Goal: Information Seeking & Learning: Learn about a topic

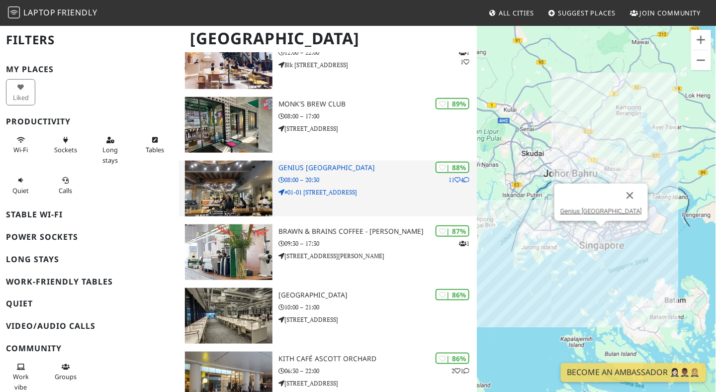
scroll to position [199, 0]
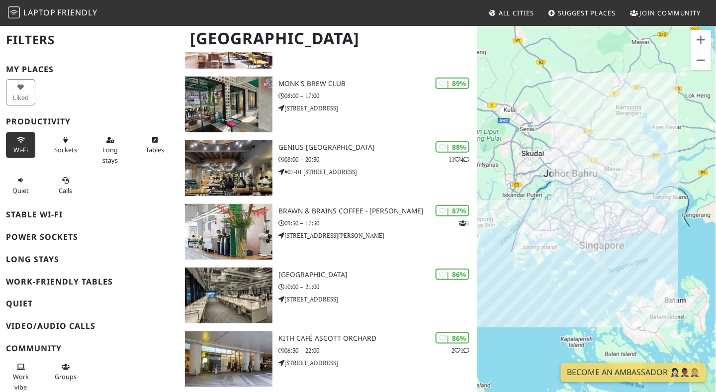
click at [19, 142] on icon at bounding box center [21, 140] width 8 height 6
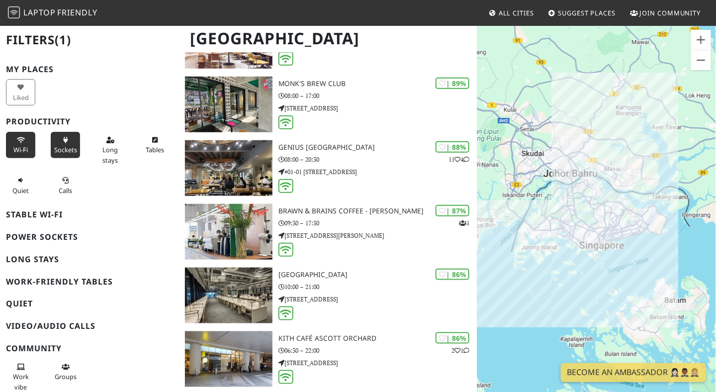
click at [67, 147] on span "Sockets" at bounding box center [65, 149] width 23 height 9
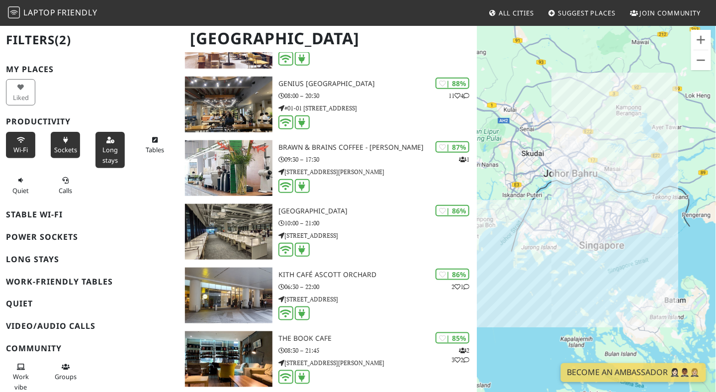
click at [111, 154] on button "Long stays" at bounding box center [109, 150] width 29 height 36
click at [156, 143] on button "Tables" at bounding box center [154, 145] width 29 height 26
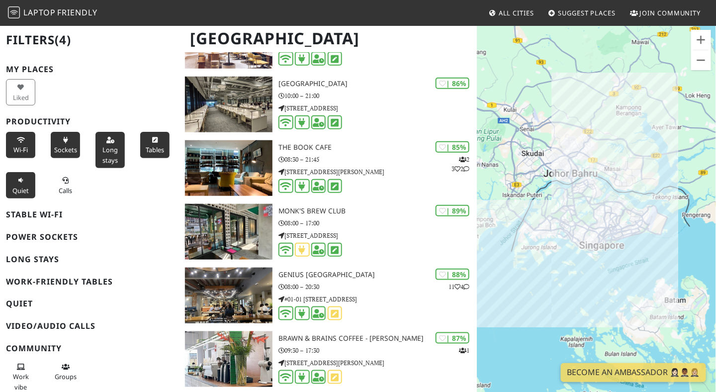
click at [20, 191] on span "Quiet" at bounding box center [20, 190] width 16 height 9
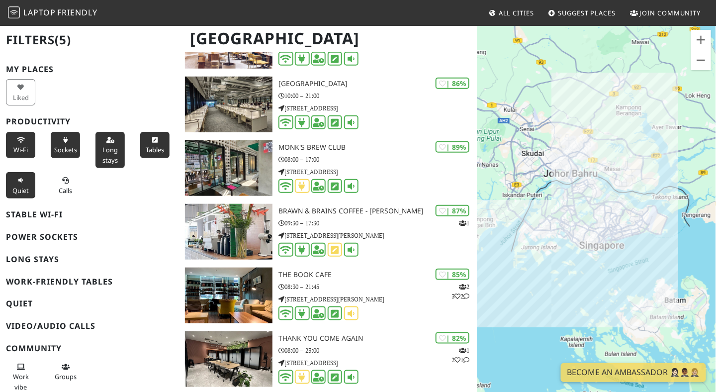
click at [61, 215] on h3 "Stable Wi-Fi" at bounding box center [89, 214] width 167 height 9
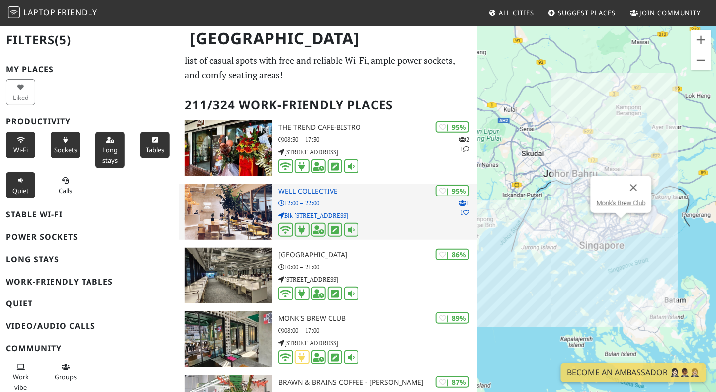
scroll to position [0, 0]
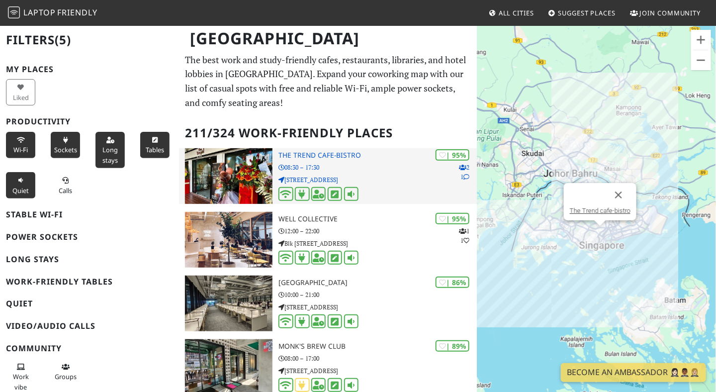
click at [224, 186] on img at bounding box center [228, 176] width 87 height 56
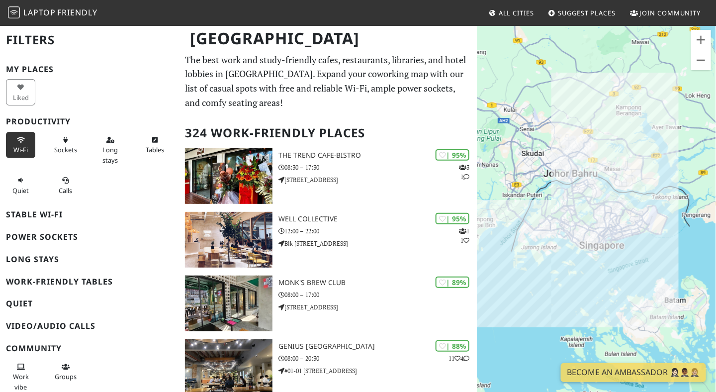
click at [23, 147] on span "Wi-Fi" at bounding box center [20, 149] width 14 height 9
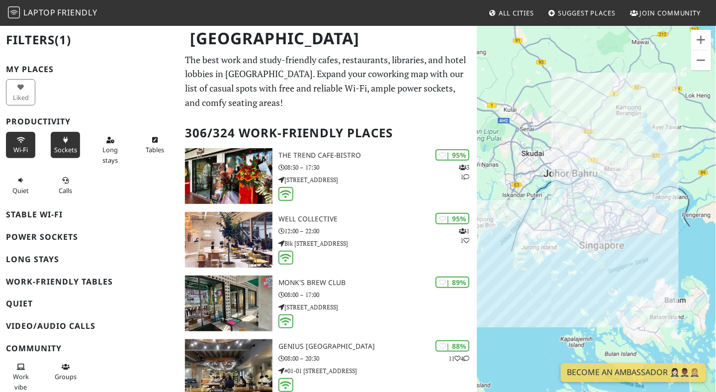
click at [54, 147] on span "Sockets" at bounding box center [65, 149] width 23 height 9
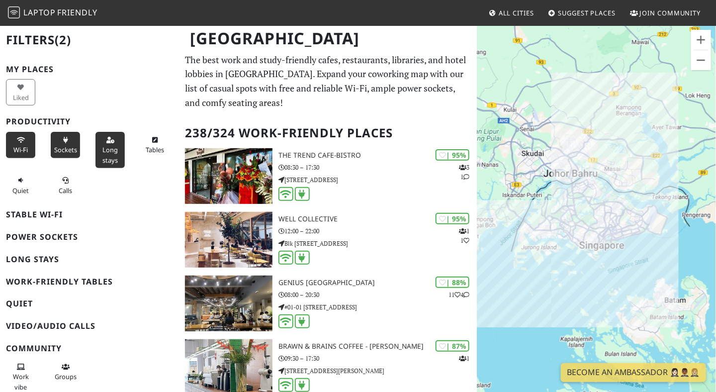
click at [102, 148] on span "Long stays" at bounding box center [109, 154] width 15 height 19
click at [150, 148] on span "Tables" at bounding box center [155, 149] width 18 height 9
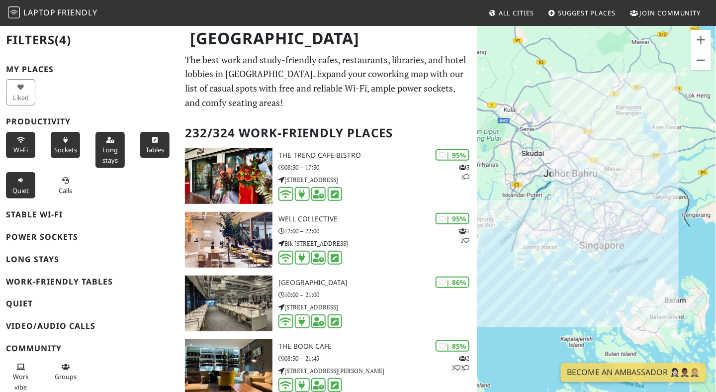
click at [26, 189] on span "Quiet" at bounding box center [20, 190] width 16 height 9
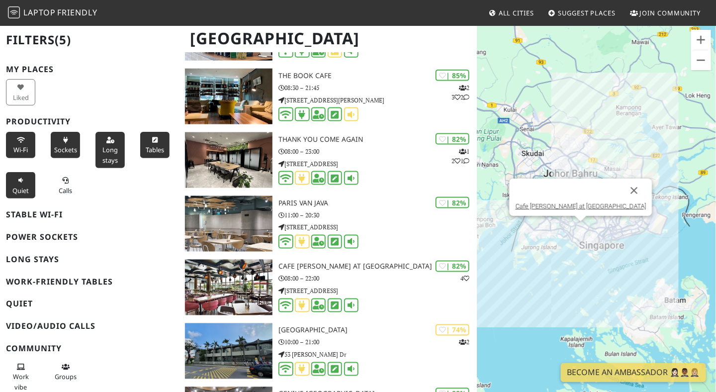
scroll to position [497, 0]
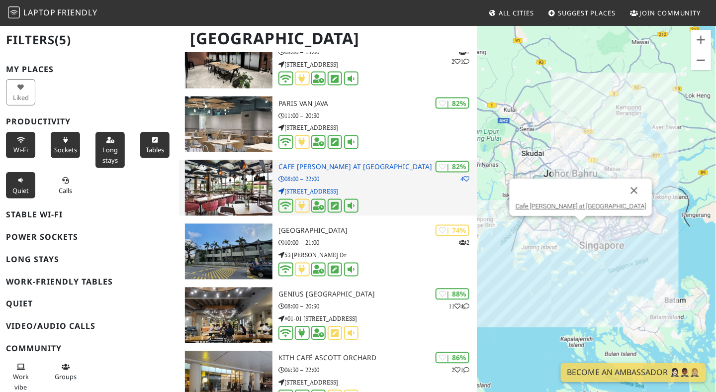
click at [244, 185] on img at bounding box center [228, 188] width 87 height 56
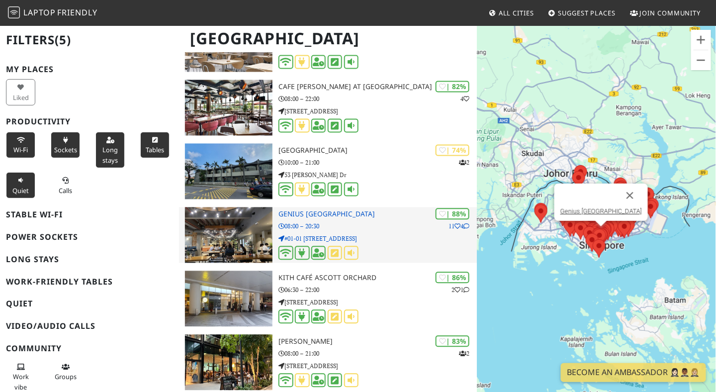
scroll to position [596, 0]
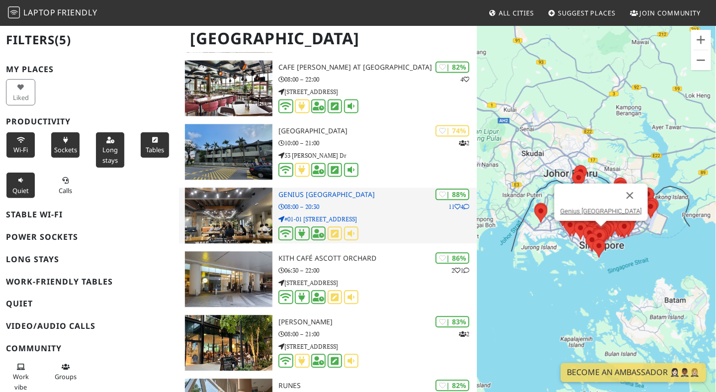
click at [245, 205] on img at bounding box center [228, 216] width 87 height 56
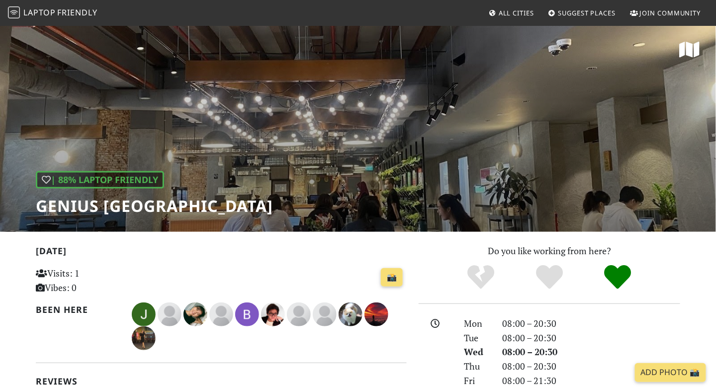
click at [469, 128] on div "| 88% Laptop Friendly Genius [GEOGRAPHIC_DATA]" at bounding box center [358, 128] width 716 height 207
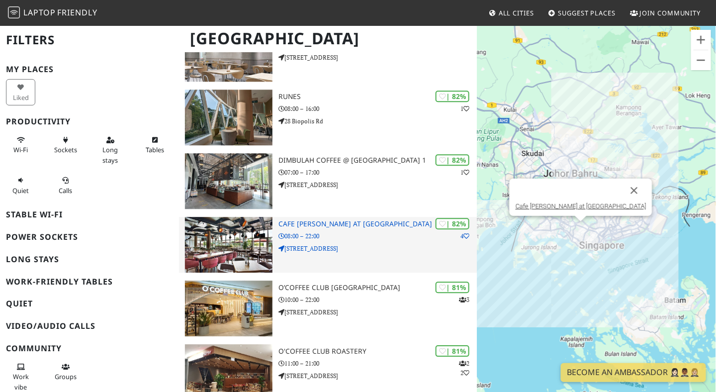
scroll to position [795, 0]
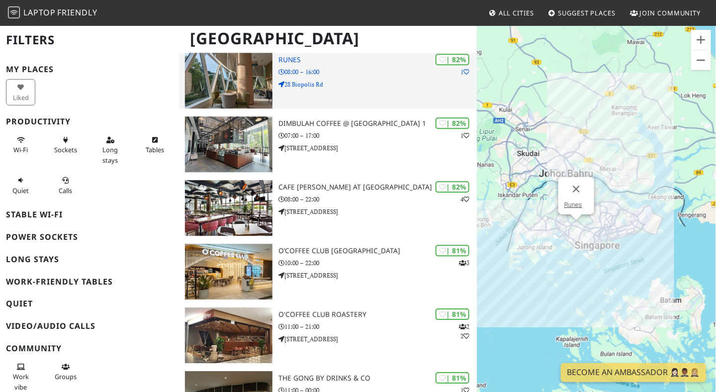
click at [232, 80] on img at bounding box center [228, 81] width 87 height 56
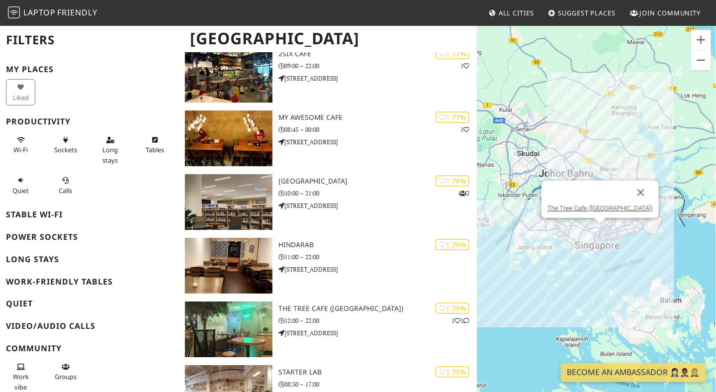
scroll to position [2236, 0]
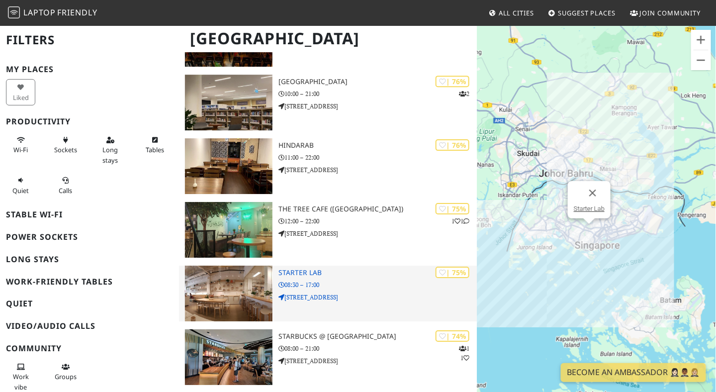
click at [236, 282] on img at bounding box center [228, 293] width 87 height 56
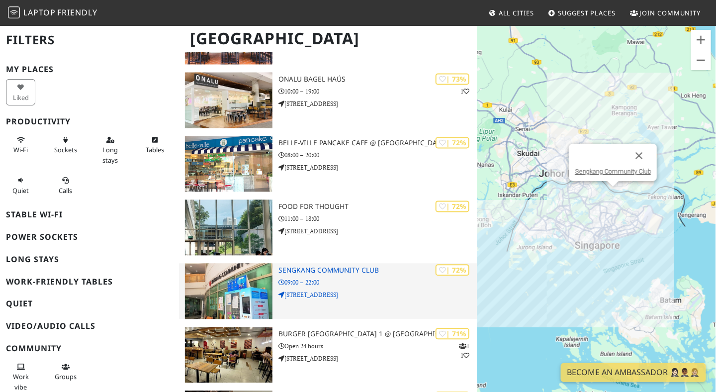
scroll to position [3081, 0]
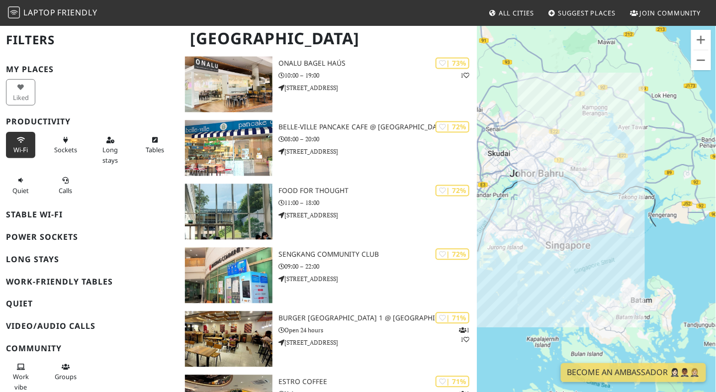
click at [17, 139] on icon at bounding box center [21, 140] width 8 height 6
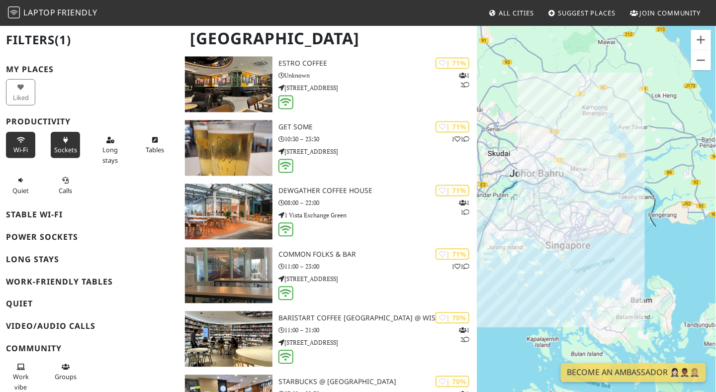
drag, startPoint x: 59, startPoint y: 145, endPoint x: 72, endPoint y: 144, distance: 13.5
click at [59, 145] on span "Sockets" at bounding box center [65, 149] width 23 height 9
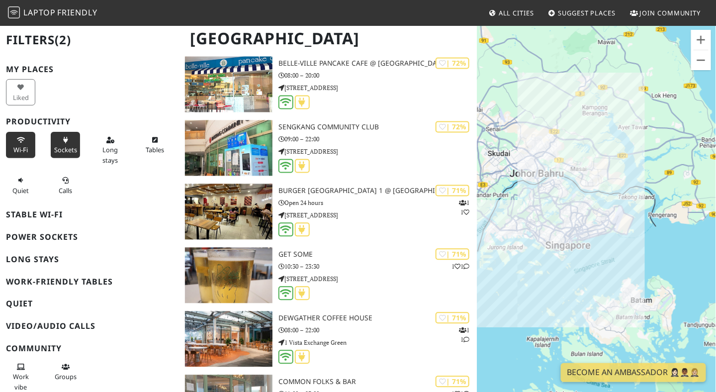
click at [91, 144] on div "Long stays" at bounding box center [111, 150] width 45 height 40
click at [102, 146] on span "Long stays" at bounding box center [109, 154] width 15 height 19
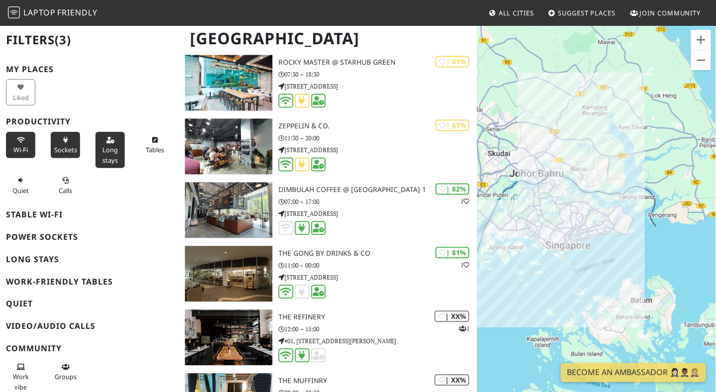
click at [150, 148] on span "Tables" at bounding box center [155, 149] width 18 height 9
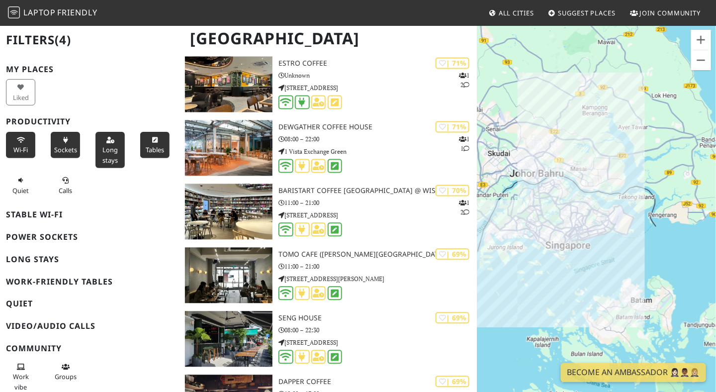
click at [4, 185] on div "Quiet" at bounding box center [22, 185] width 45 height 30
click at [14, 186] on span "Quiet" at bounding box center [20, 190] width 16 height 9
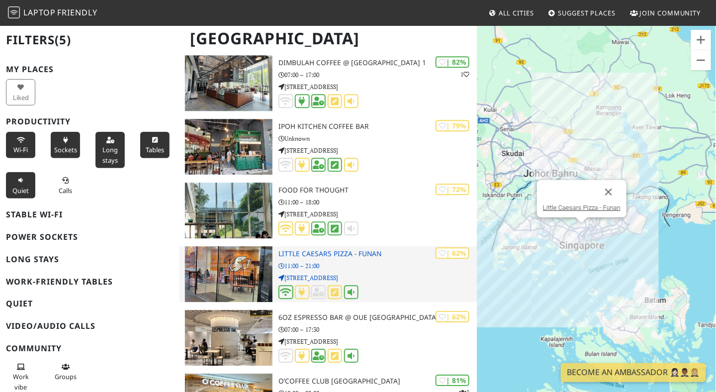
scroll to position [4572, 0]
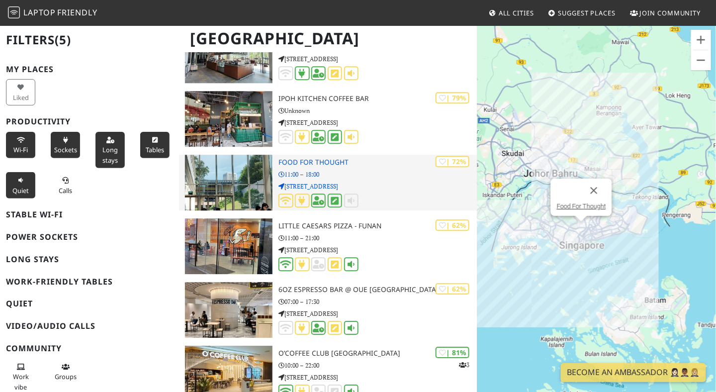
click at [210, 176] on img at bounding box center [228, 183] width 87 height 56
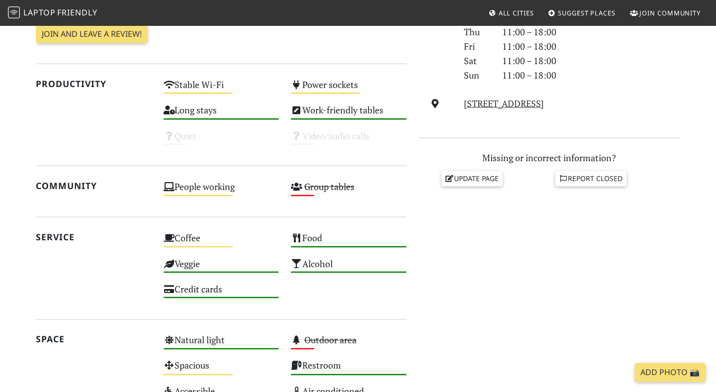
scroll to position [398, 0]
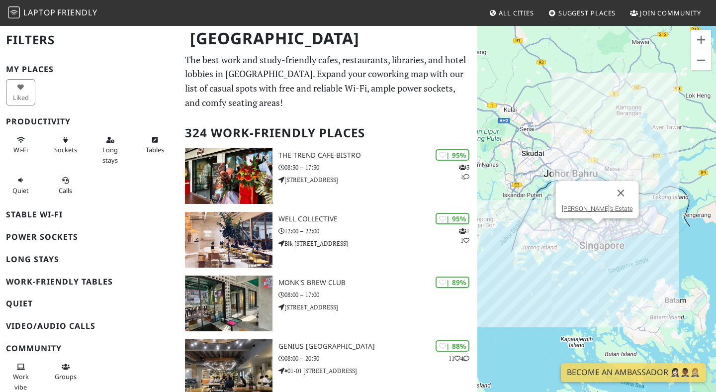
scroll to position [4572, 0]
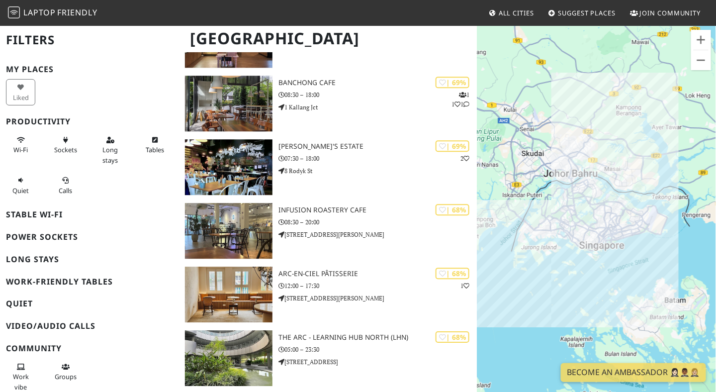
drag, startPoint x: 22, startPoint y: 145, endPoint x: 43, endPoint y: 148, distance: 20.6
click at [22, 145] on span "Wi-Fi" at bounding box center [20, 149] width 14 height 9
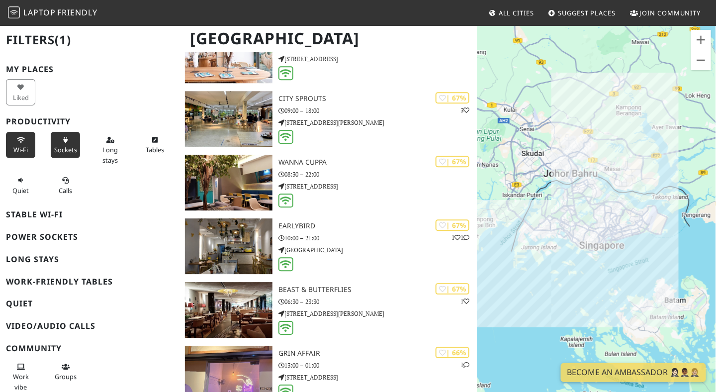
click at [61, 147] on span "Sockets" at bounding box center [65, 149] width 23 height 9
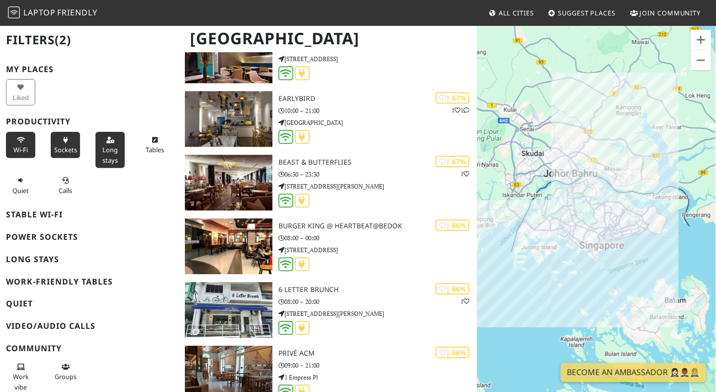
click at [102, 147] on span "Long stays" at bounding box center [109, 154] width 15 height 19
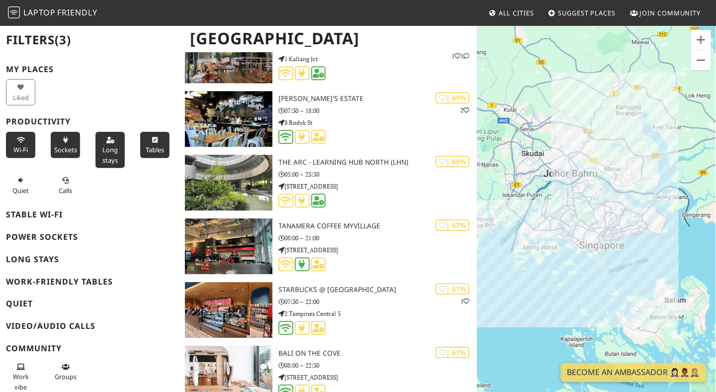
click at [150, 145] on span "Tables" at bounding box center [155, 149] width 18 height 9
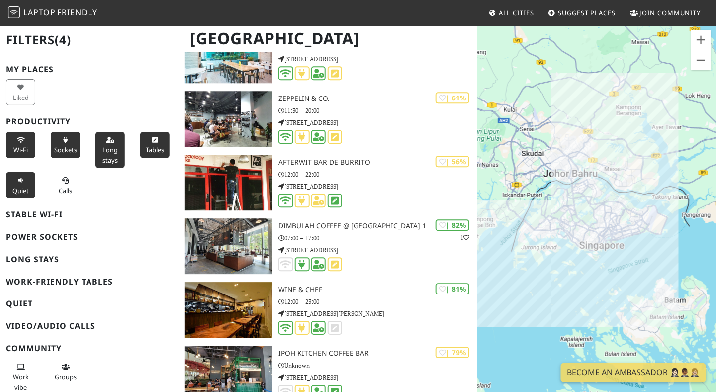
click at [25, 182] on button "Quiet" at bounding box center [20, 185] width 29 height 26
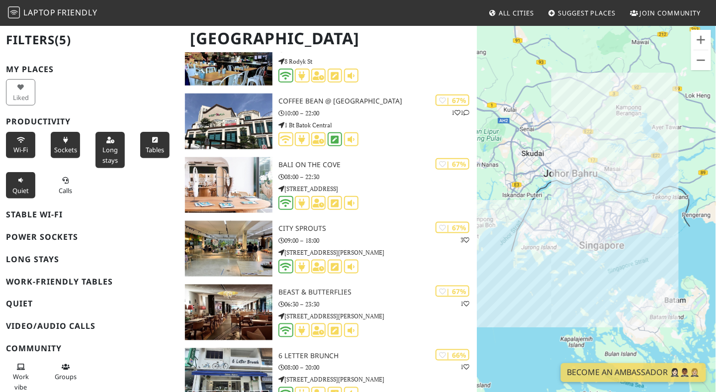
scroll to position [5317, 0]
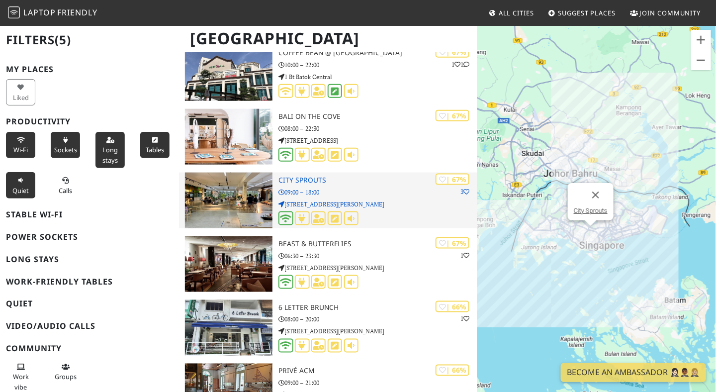
click at [255, 208] on img at bounding box center [228, 200] width 87 height 56
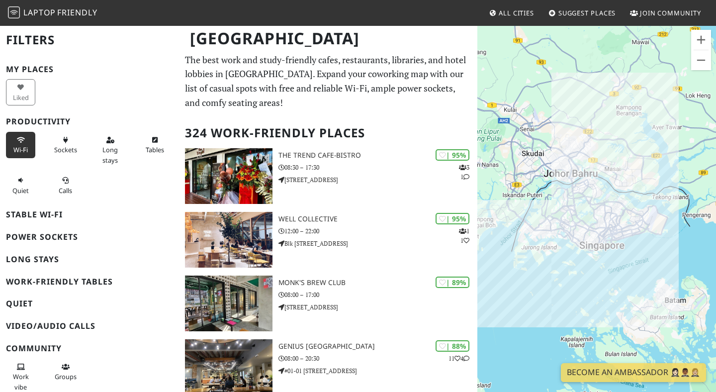
scroll to position [5317, 0]
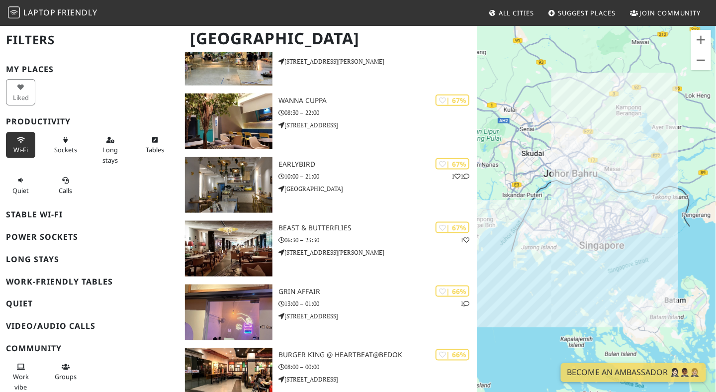
click at [19, 146] on span "Wi-Fi" at bounding box center [20, 149] width 14 height 9
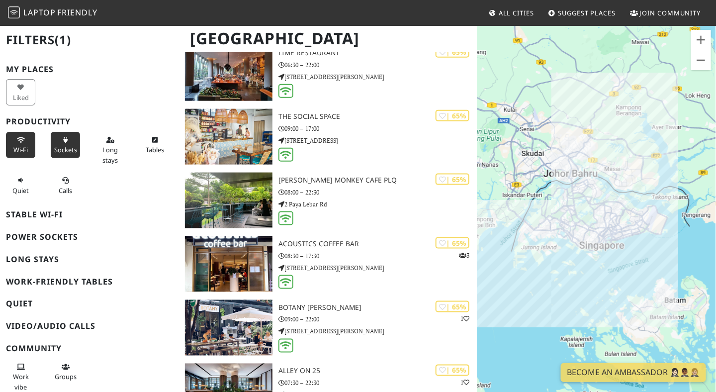
click at [54, 149] on span "Sockets" at bounding box center [65, 149] width 23 height 9
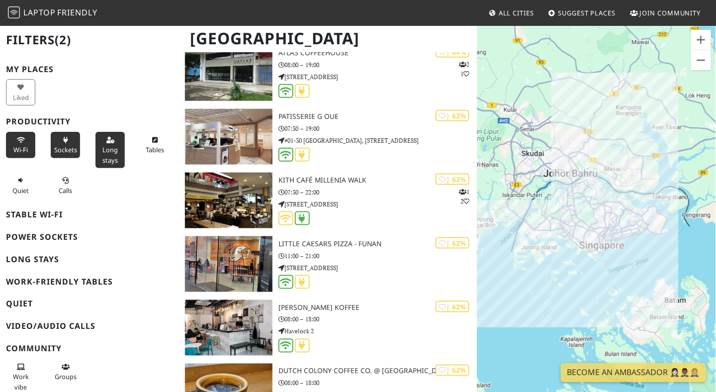
click at [102, 146] on span "Long stays" at bounding box center [109, 154] width 15 height 19
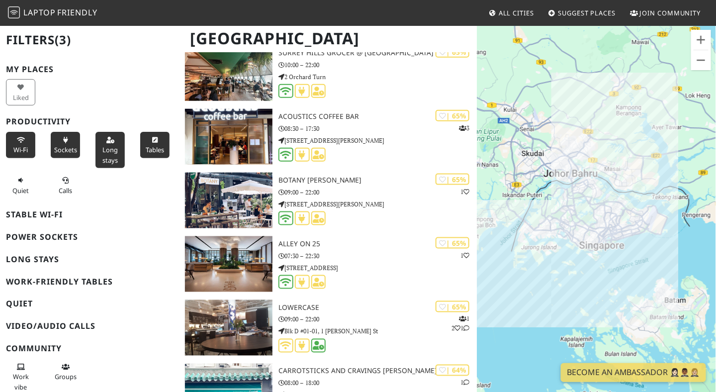
click at [146, 145] on span "Tables" at bounding box center [155, 149] width 18 height 9
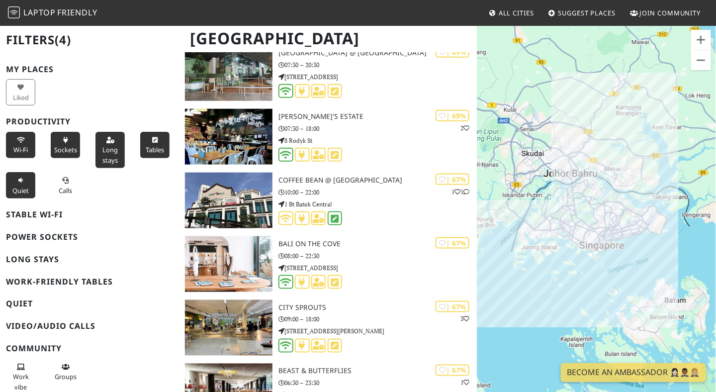
click at [26, 183] on button "Quiet" at bounding box center [20, 185] width 29 height 26
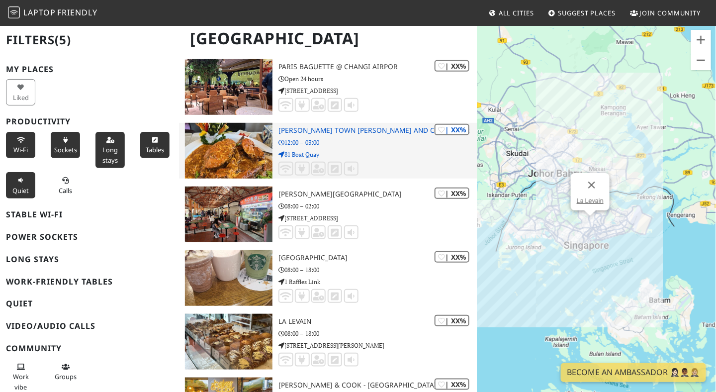
scroll to position [10187, 0]
